Goal: Information Seeking & Learning: Learn about a topic

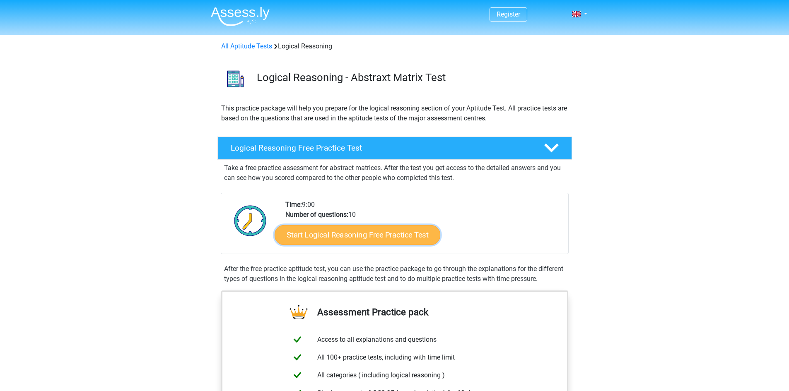
click at [402, 241] on link "Start Logical Reasoning Free Practice Test" at bounding box center [358, 235] width 166 height 20
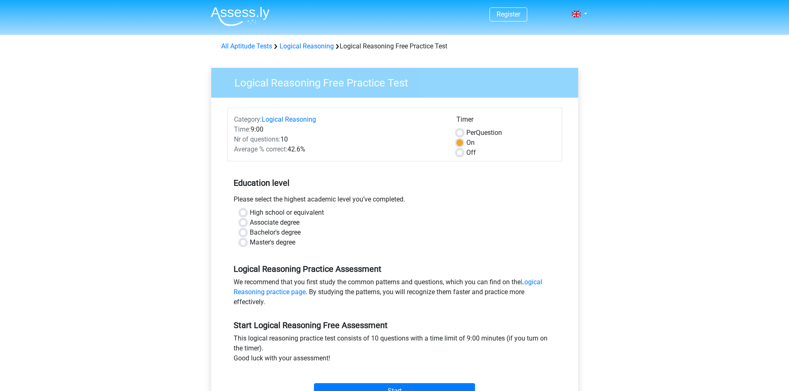
click at [250, 214] on label "High school or equivalent" at bounding box center [287, 213] width 74 height 10
click at [245, 214] on input "High school or equivalent" at bounding box center [243, 212] width 7 height 8
radio input "true"
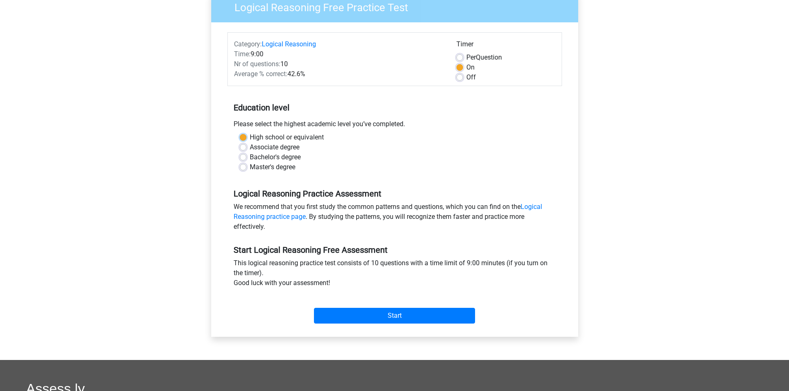
scroll to position [124, 0]
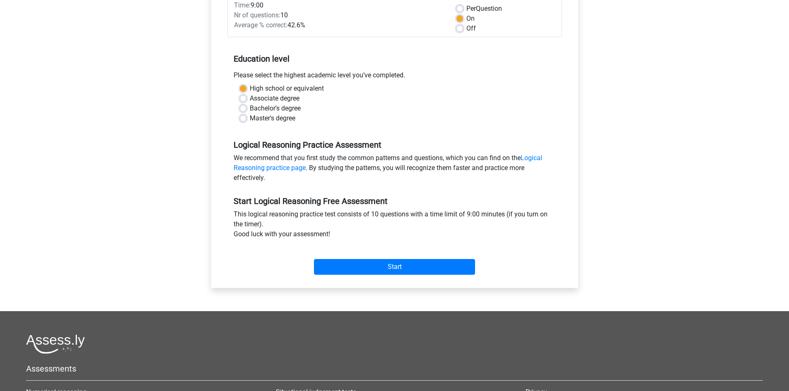
click at [250, 109] on label "Bachelor's degree" at bounding box center [275, 109] width 51 height 10
click at [244, 109] on input "Bachelor's degree" at bounding box center [243, 108] width 7 height 8
radio input "true"
click at [384, 270] on input "Start" at bounding box center [394, 267] width 161 height 16
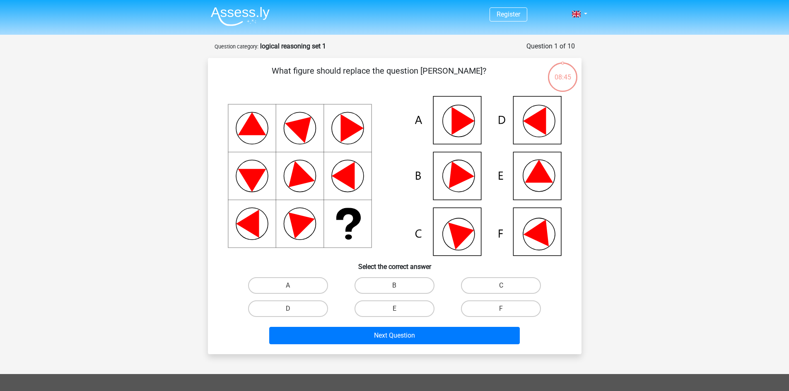
click at [545, 228] on icon at bounding box center [540, 230] width 35 height 33
click at [540, 245] on icon at bounding box center [395, 176] width 334 height 160
click at [504, 309] on input "F" at bounding box center [503, 311] width 5 height 5
radio input "true"
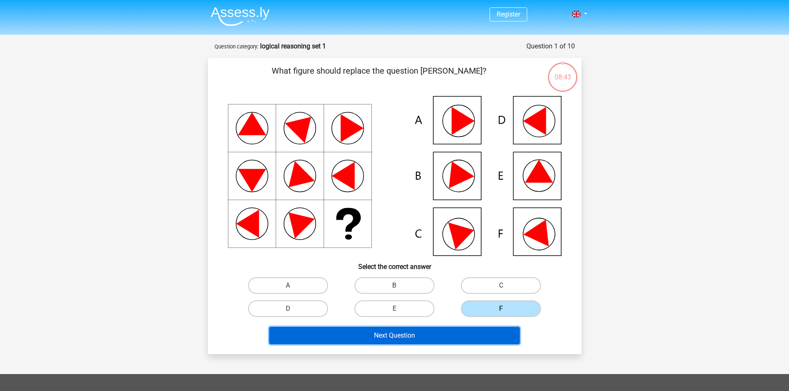
click at [467, 336] on button "Next Question" at bounding box center [394, 335] width 251 height 17
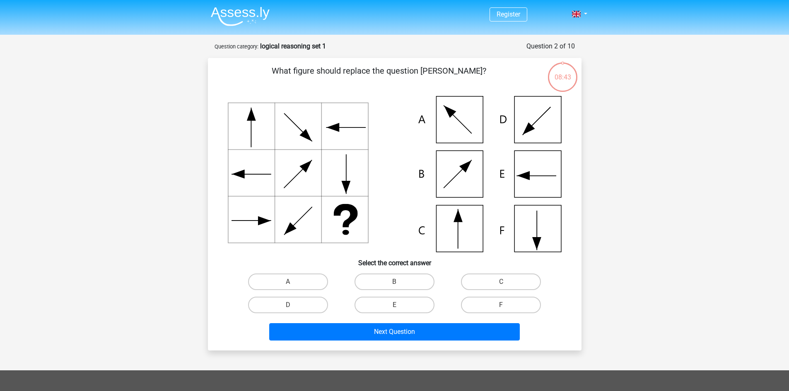
scroll to position [41, 0]
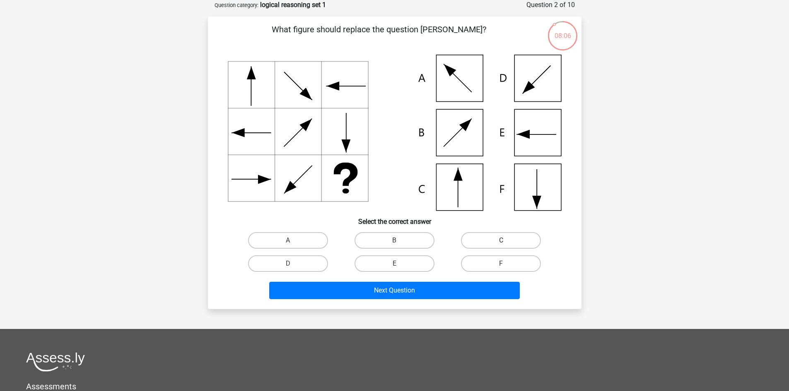
click at [509, 237] on label "C" at bounding box center [501, 240] width 80 height 17
click at [506, 241] on input "C" at bounding box center [503, 243] width 5 height 5
radio input "true"
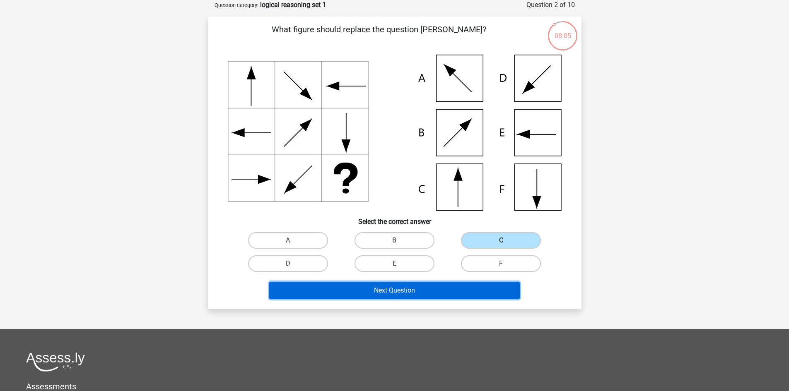
click at [469, 294] on button "Next Question" at bounding box center [394, 290] width 251 height 17
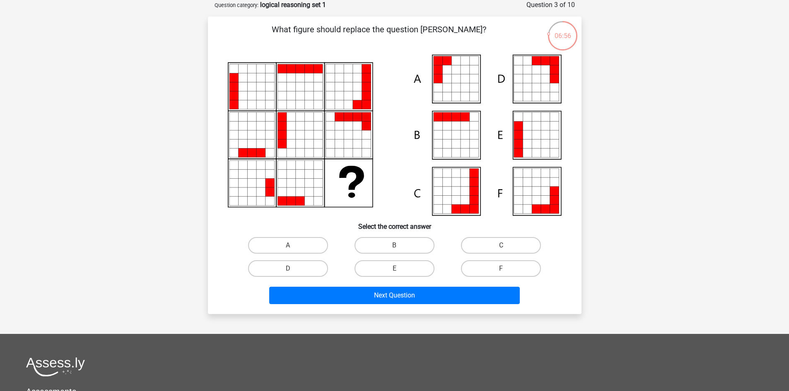
click at [547, 152] on icon at bounding box center [545, 153] width 9 height 9
click at [397, 272] on input "E" at bounding box center [396, 271] width 5 height 5
radio input "true"
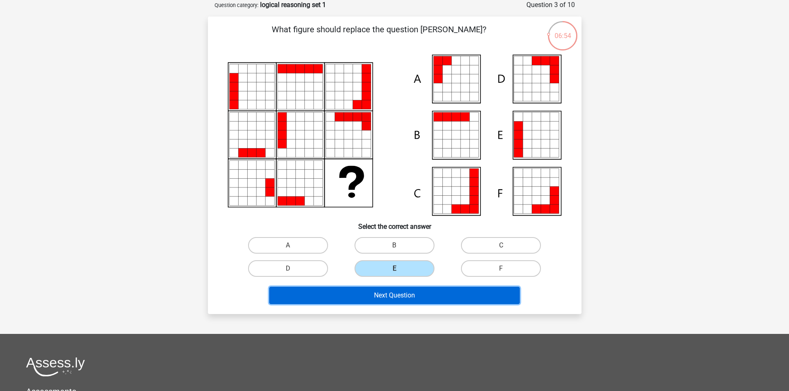
click at [406, 295] on button "Next Question" at bounding box center [394, 295] width 251 height 17
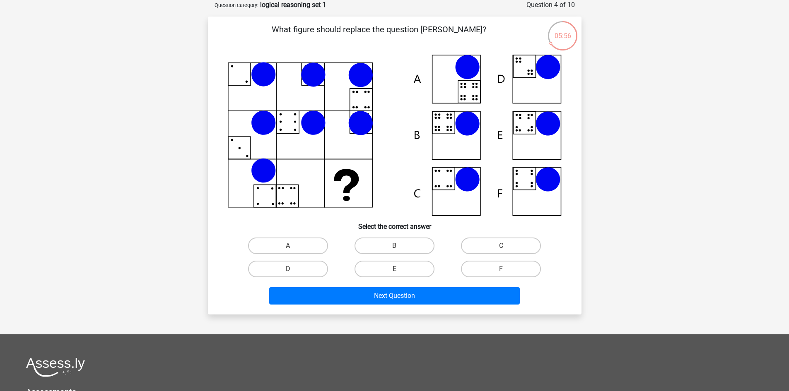
drag, startPoint x: 285, startPoint y: 242, endPoint x: 301, endPoint y: 254, distance: 20.1
click at [285, 242] on label "A" at bounding box center [288, 246] width 80 height 17
click at [288, 246] on input "A" at bounding box center [290, 248] width 5 height 5
radio input "true"
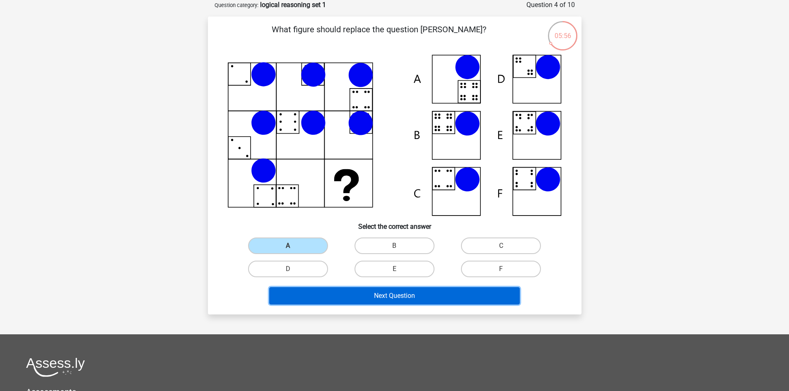
click at [393, 301] on button "Next Question" at bounding box center [394, 295] width 251 height 17
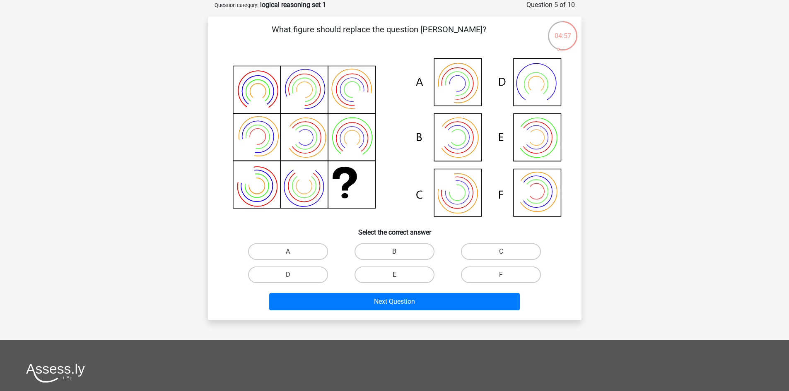
click at [386, 255] on label "B" at bounding box center [394, 252] width 80 height 17
click at [394, 255] on input "B" at bounding box center [396, 254] width 5 height 5
radio input "true"
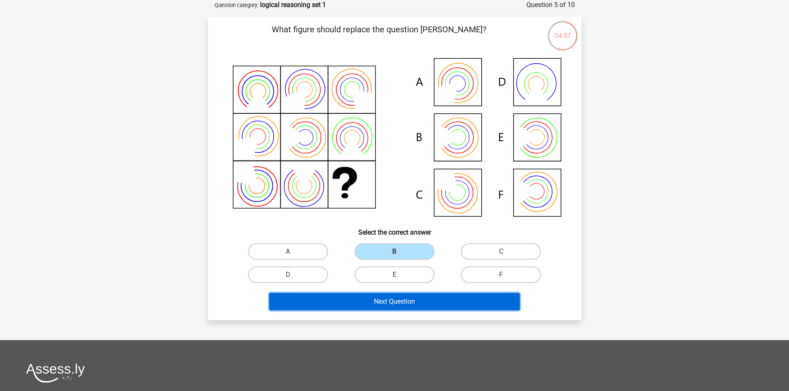
click at [403, 304] on button "Next Question" at bounding box center [394, 301] width 251 height 17
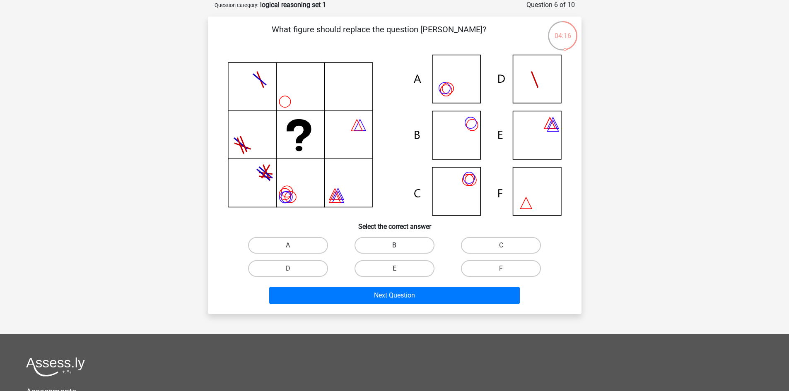
click at [401, 248] on label "B" at bounding box center [394, 245] width 80 height 17
click at [400, 248] on input "B" at bounding box center [396, 248] width 5 height 5
radio input "true"
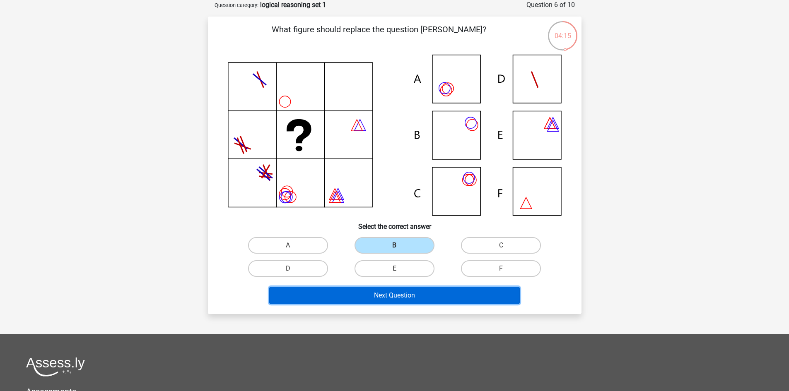
click at [401, 298] on button "Next Question" at bounding box center [394, 295] width 251 height 17
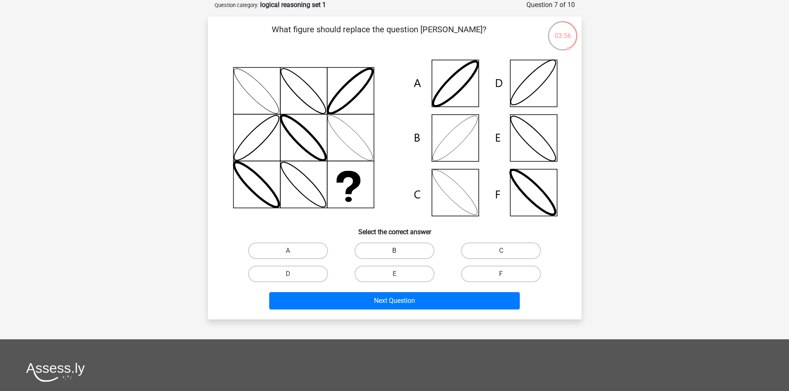
click at [383, 254] on label "B" at bounding box center [394, 251] width 80 height 17
click at [394, 254] on input "B" at bounding box center [396, 253] width 5 height 5
radio input "true"
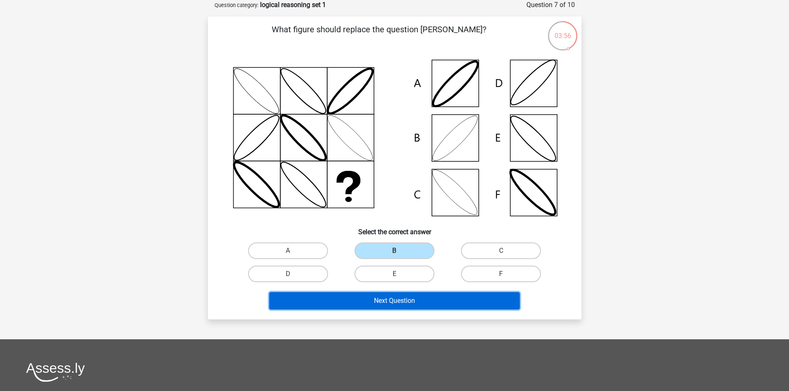
click at [398, 300] on button "Next Question" at bounding box center [394, 300] width 251 height 17
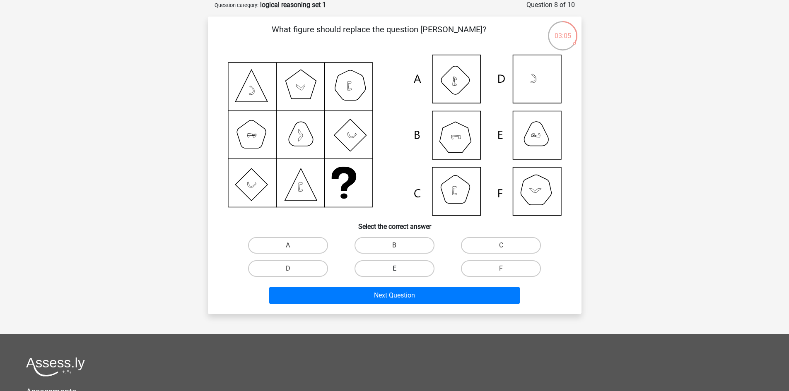
click at [398, 268] on label "E" at bounding box center [394, 268] width 80 height 17
click at [398, 269] on input "E" at bounding box center [396, 271] width 5 height 5
radio input "true"
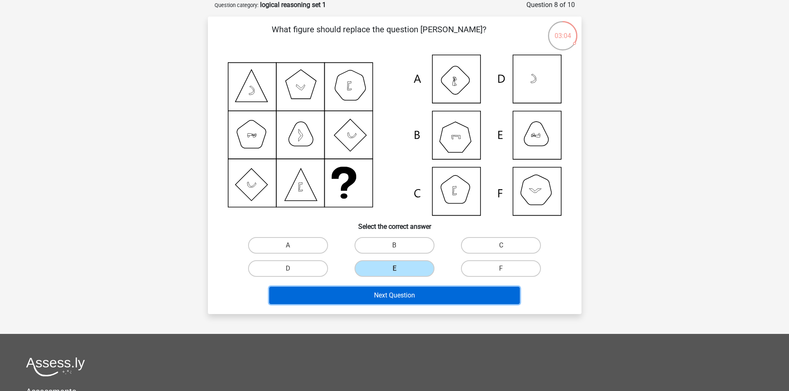
click at [404, 296] on button "Next Question" at bounding box center [394, 295] width 251 height 17
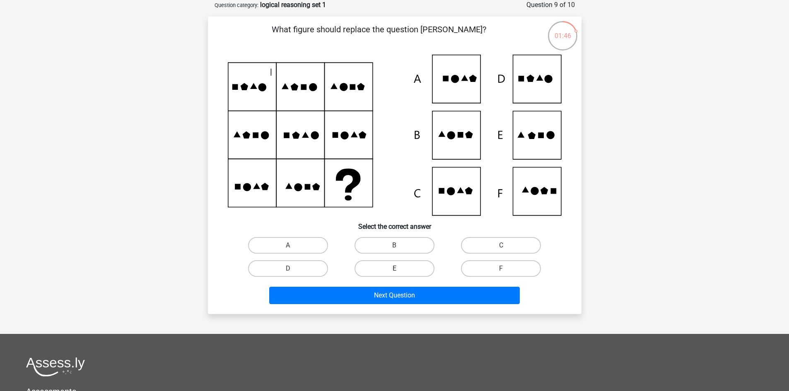
click at [385, 271] on label "E" at bounding box center [394, 268] width 80 height 17
click at [394, 271] on input "E" at bounding box center [396, 271] width 5 height 5
radio input "true"
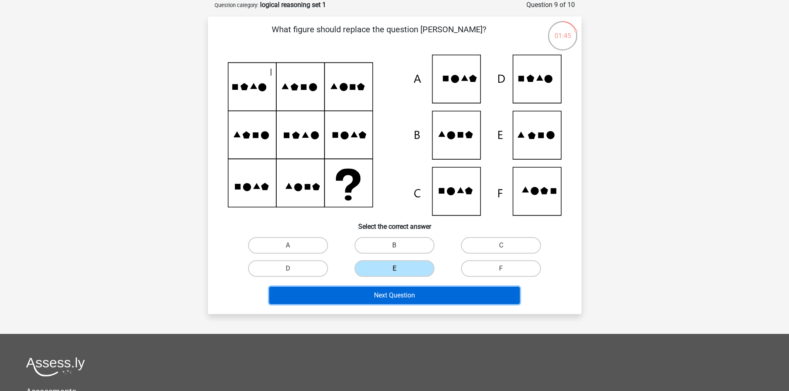
click at [396, 299] on button "Next Question" at bounding box center [394, 295] width 251 height 17
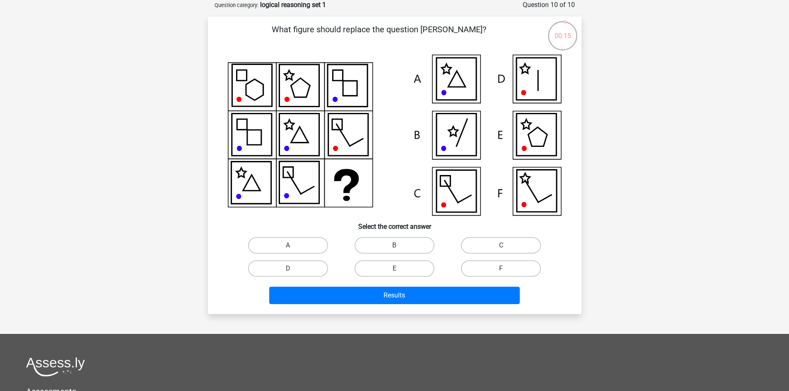
click at [464, 190] on icon at bounding box center [456, 191] width 40 height 42
click at [542, 99] on icon at bounding box center [536, 79] width 40 height 42
click at [275, 269] on label "D" at bounding box center [288, 268] width 80 height 17
click at [288, 269] on input "D" at bounding box center [290, 271] width 5 height 5
radio input "true"
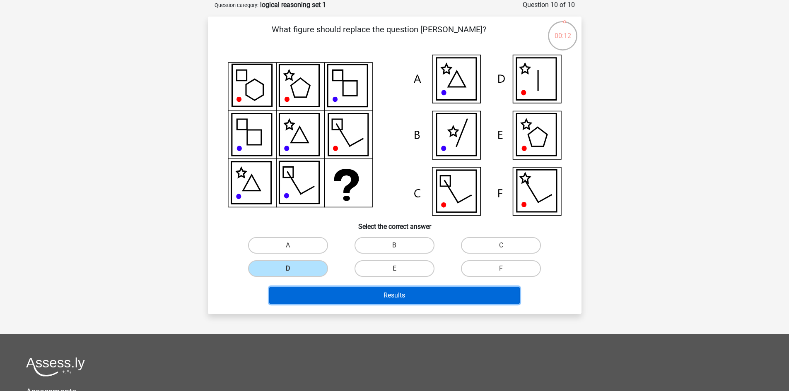
click at [391, 294] on button "Results" at bounding box center [394, 295] width 251 height 17
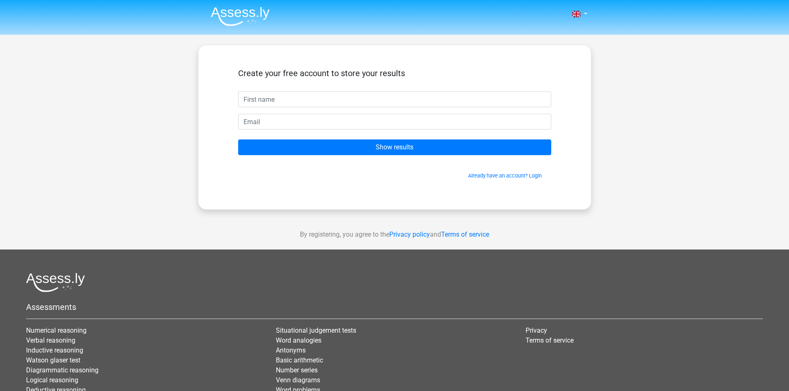
click at [277, 92] on input "text" at bounding box center [394, 100] width 313 height 16
click at [393, 157] on form "Create your free account to store your results Show results Already have an acc…" at bounding box center [394, 123] width 313 height 111
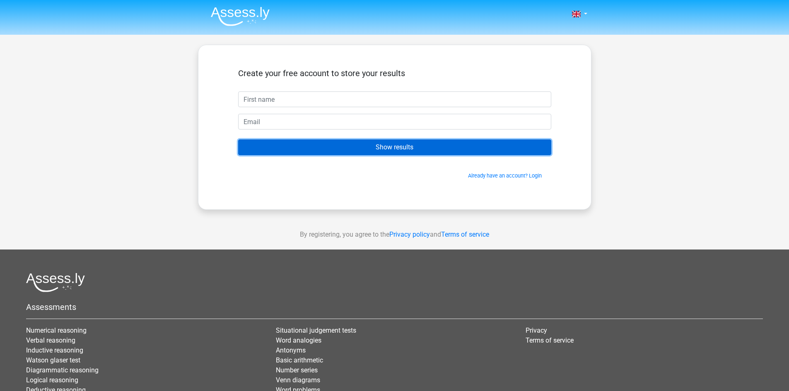
click at [390, 148] on input "Show results" at bounding box center [394, 148] width 313 height 16
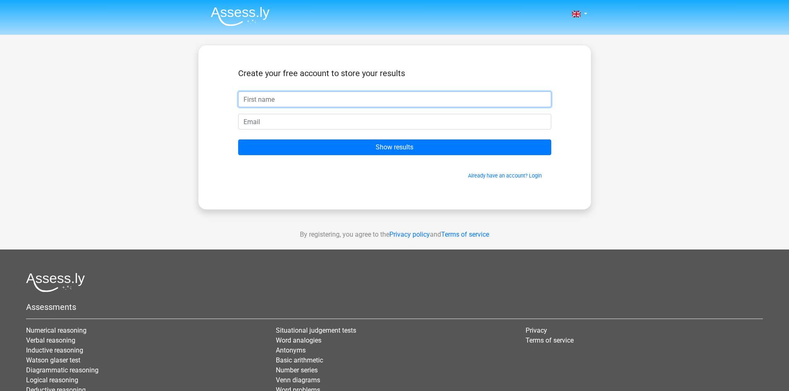
click at [301, 98] on input "text" at bounding box center [394, 100] width 313 height 16
type input "[PERSON_NAME]"
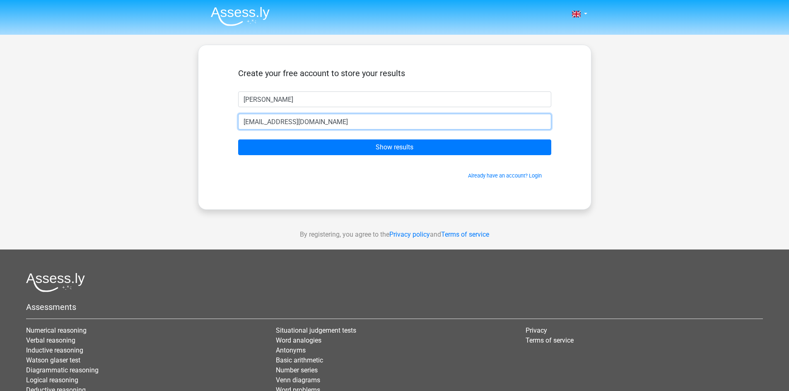
type input "[EMAIL_ADDRESS][DOMAIN_NAME]"
click at [238, 140] on input "Show results" at bounding box center [394, 148] width 313 height 16
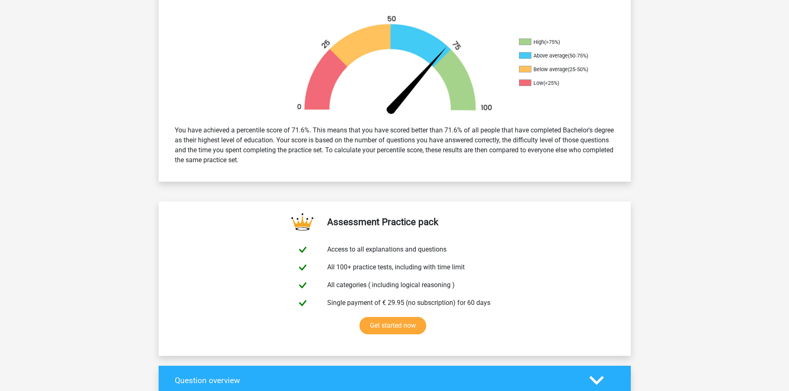
scroll to position [290, 0]
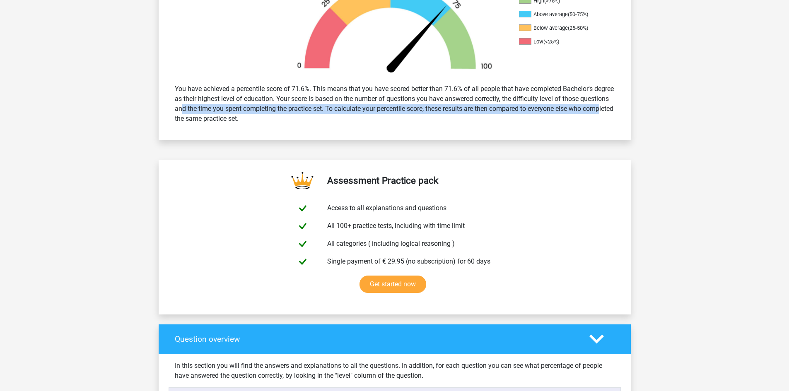
drag, startPoint x: 188, startPoint y: 105, endPoint x: 621, endPoint y: 112, distance: 432.4
click at [621, 112] on div "You have achieved a percentile score of 71.6%. This means that you have scored …" at bounding box center [395, 103] width 472 height 53
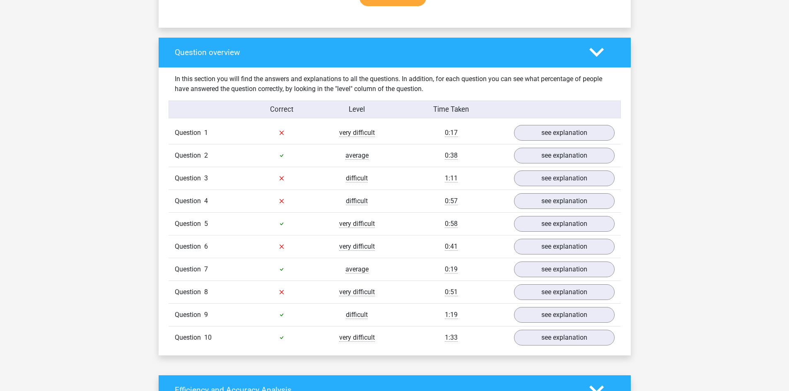
scroll to position [580, 0]
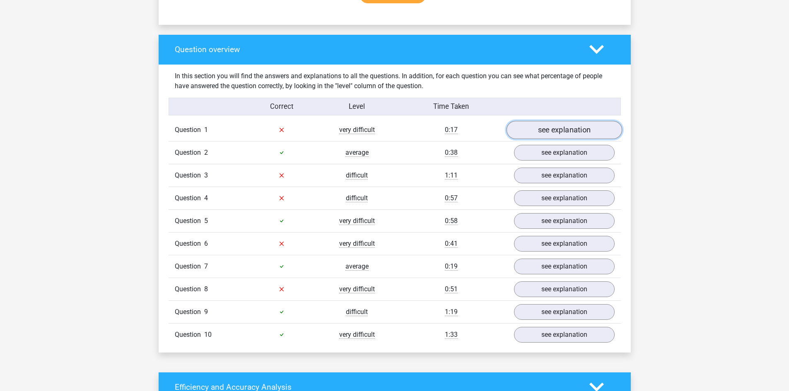
click at [593, 134] on link "see explanation" at bounding box center [564, 130] width 116 height 18
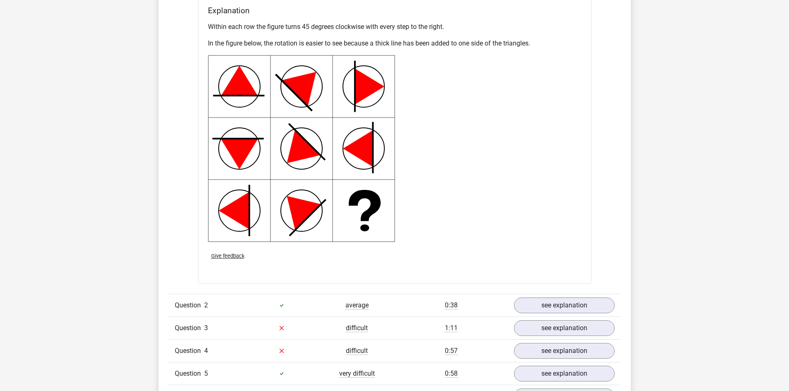
scroll to position [1160, 0]
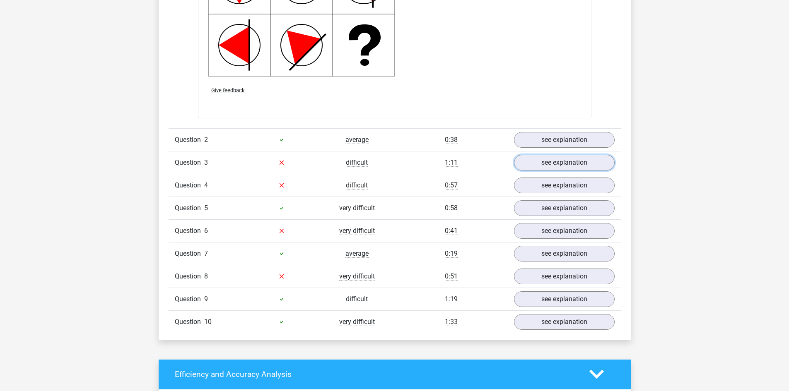
drag, startPoint x: 584, startPoint y: 167, endPoint x: 536, endPoint y: 178, distance: 49.1
click at [584, 167] on link "see explanation" at bounding box center [564, 163] width 101 height 16
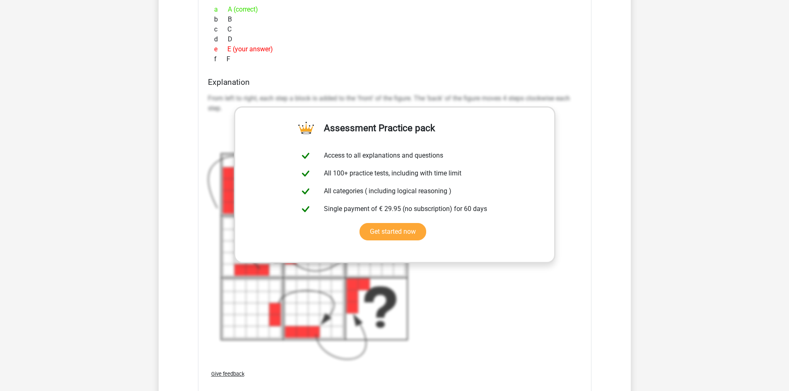
scroll to position [1574, 0]
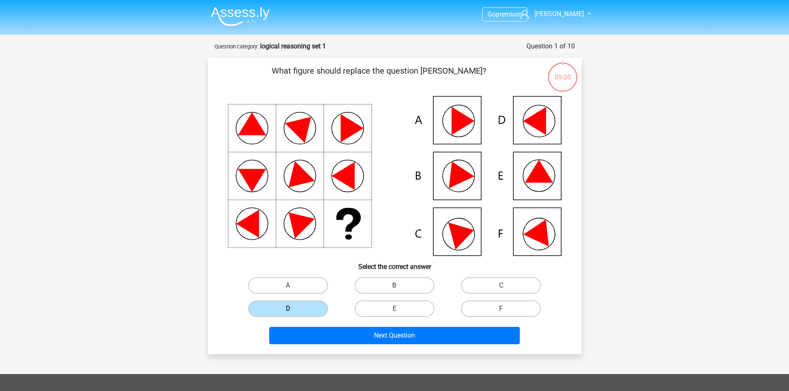
scroll to position [41, 0]
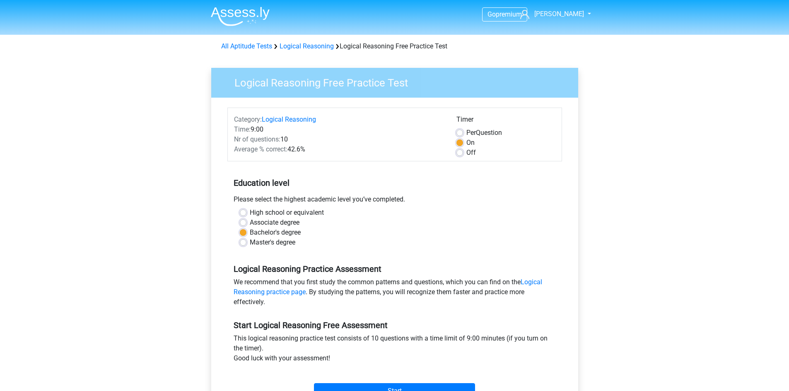
scroll to position [124, 0]
